Goal: Task Accomplishment & Management: Use online tool/utility

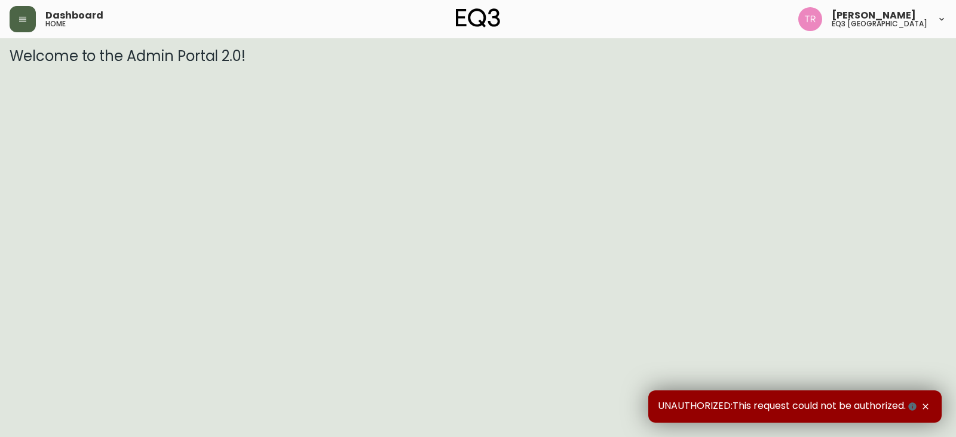
click at [28, 10] on button "button" at bounding box center [23, 19] width 26 height 26
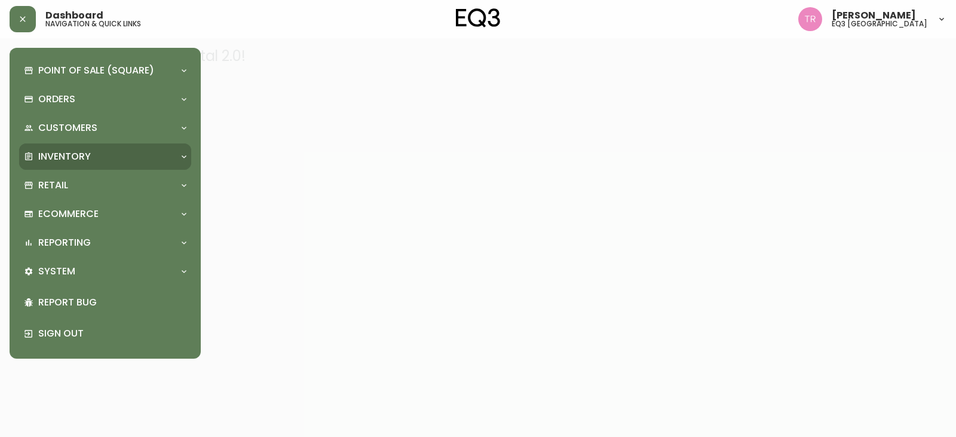
click at [59, 149] on div "Inventory" at bounding box center [105, 156] width 172 height 26
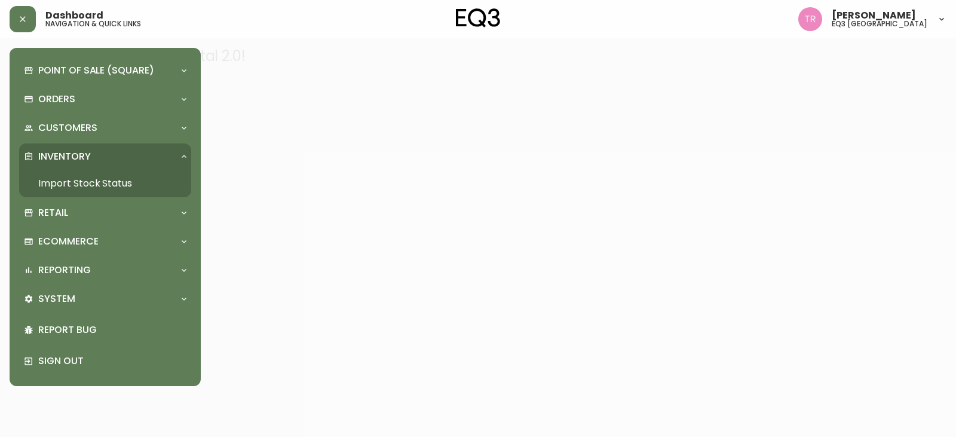
click at [72, 179] on link "Import Stock Status" at bounding box center [105, 183] width 172 height 27
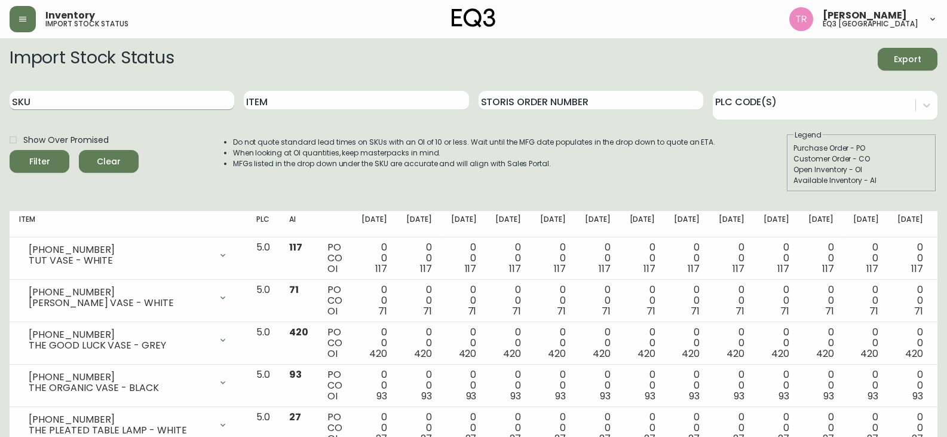
click at [70, 100] on input "SKU" at bounding box center [122, 100] width 225 height 19
paste input "EQ3J@M3s"
click at [10, 150] on button "Filter" at bounding box center [40, 161] width 60 height 23
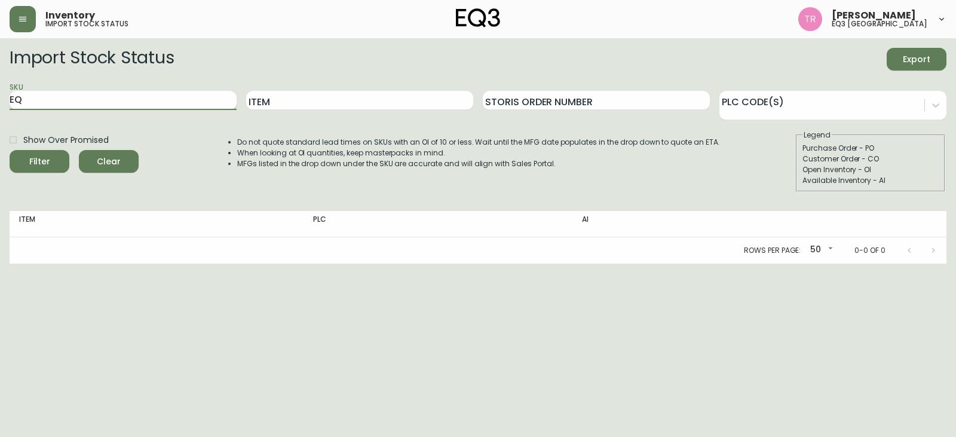
type input "E"
click at [109, 96] on input "SKU" at bounding box center [123, 100] width 227 height 19
paste input "[PHONE_NUMBER]"
type input "[PHONE_NUMBER]"
click at [10, 150] on button "Filter" at bounding box center [40, 161] width 60 height 23
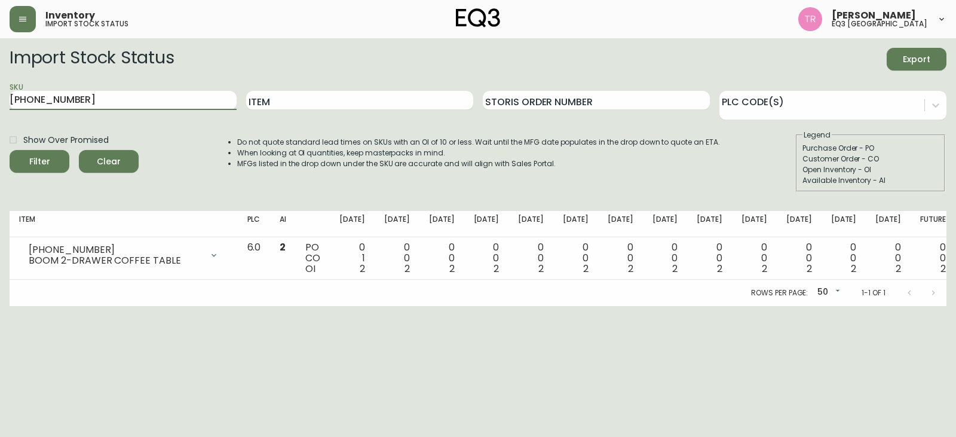
drag, startPoint x: 94, startPoint y: 103, endPoint x: 0, endPoint y: 110, distance: 94.0
click at [0, 110] on main "Import Stock Status Export SKU [PHONE_NUMBER] Item Storis Order Number PLC Code…" at bounding box center [478, 172] width 956 height 268
